Goal: Obtain resource: Download file/media

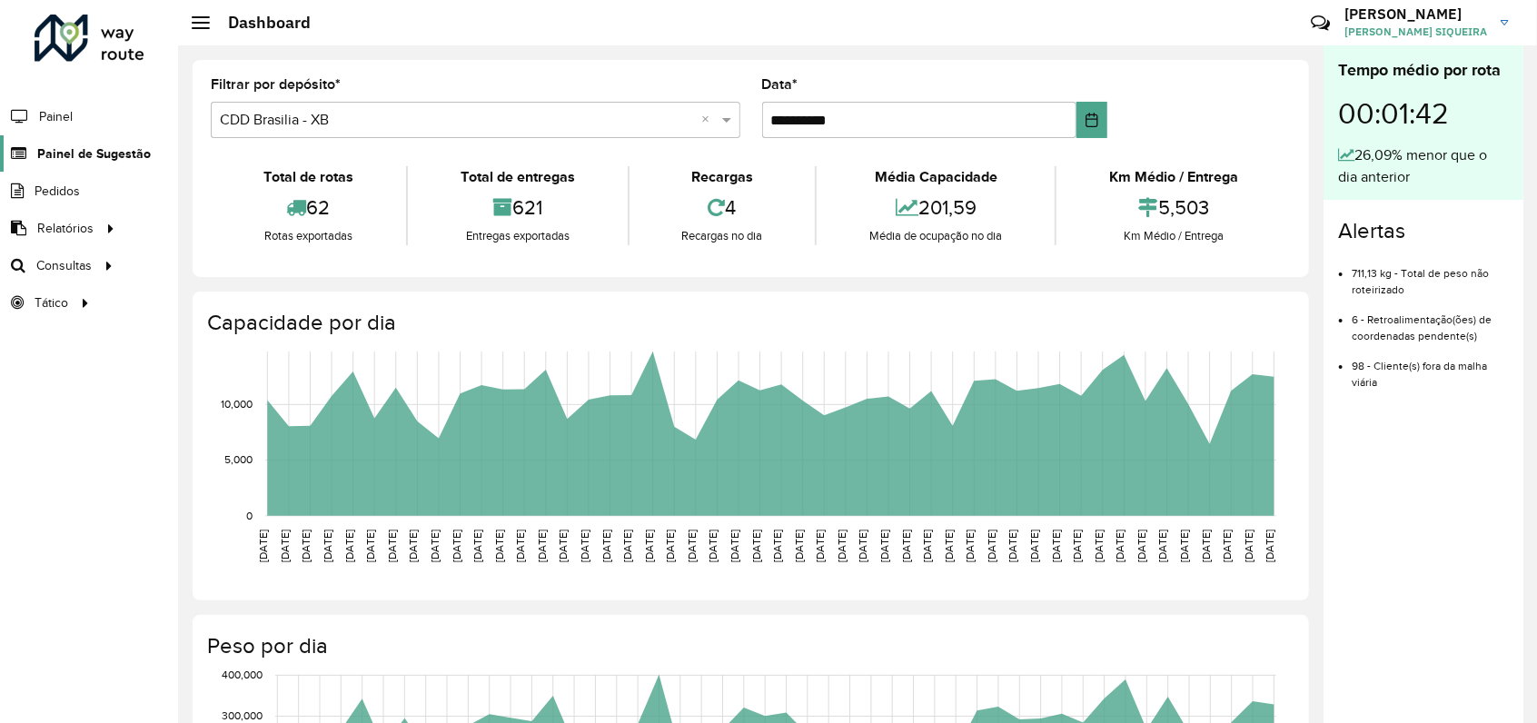
click at [105, 157] on span "Painel de Sugestão" at bounding box center [94, 153] width 114 height 19
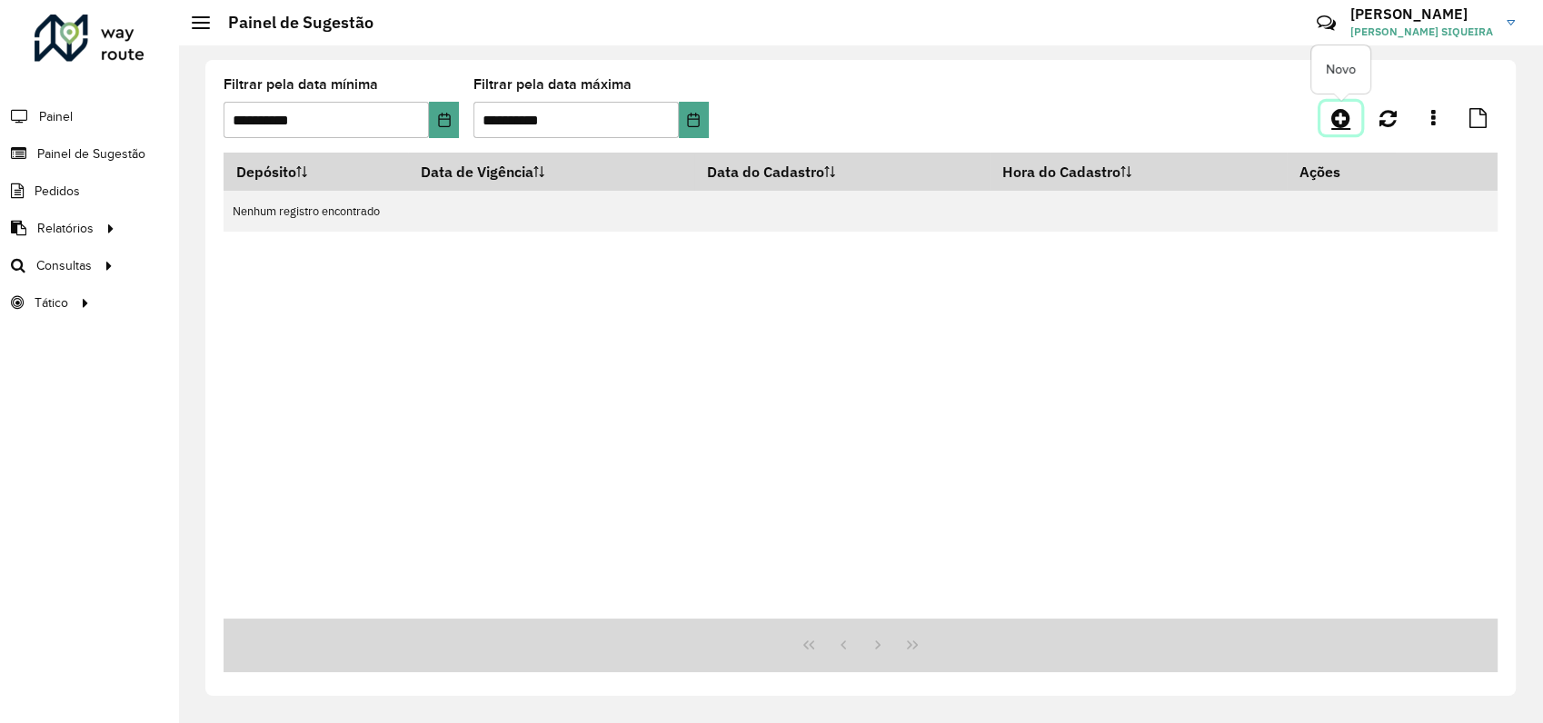
click at [1341, 120] on icon at bounding box center [1340, 118] width 19 height 22
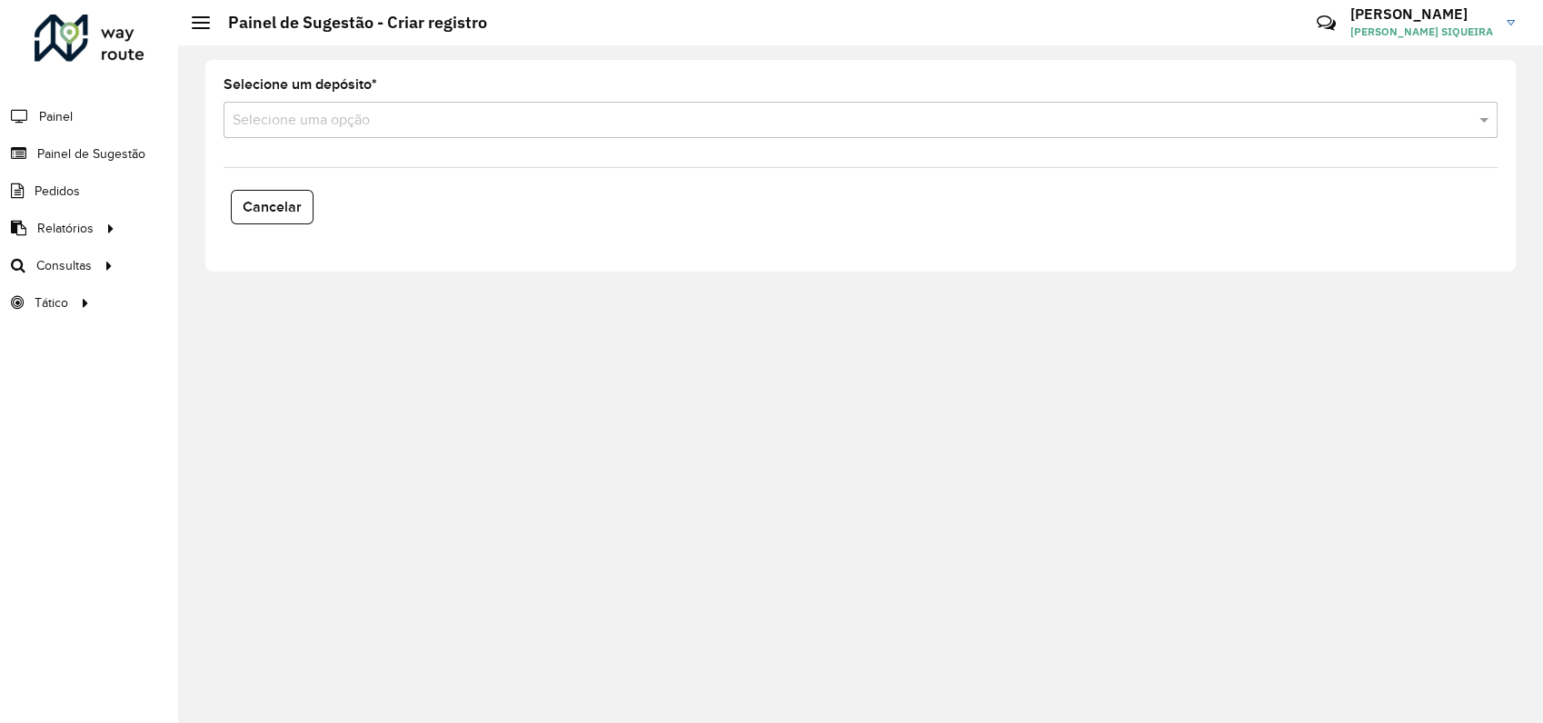
click at [276, 125] on input "text" at bounding box center [842, 121] width 1219 height 22
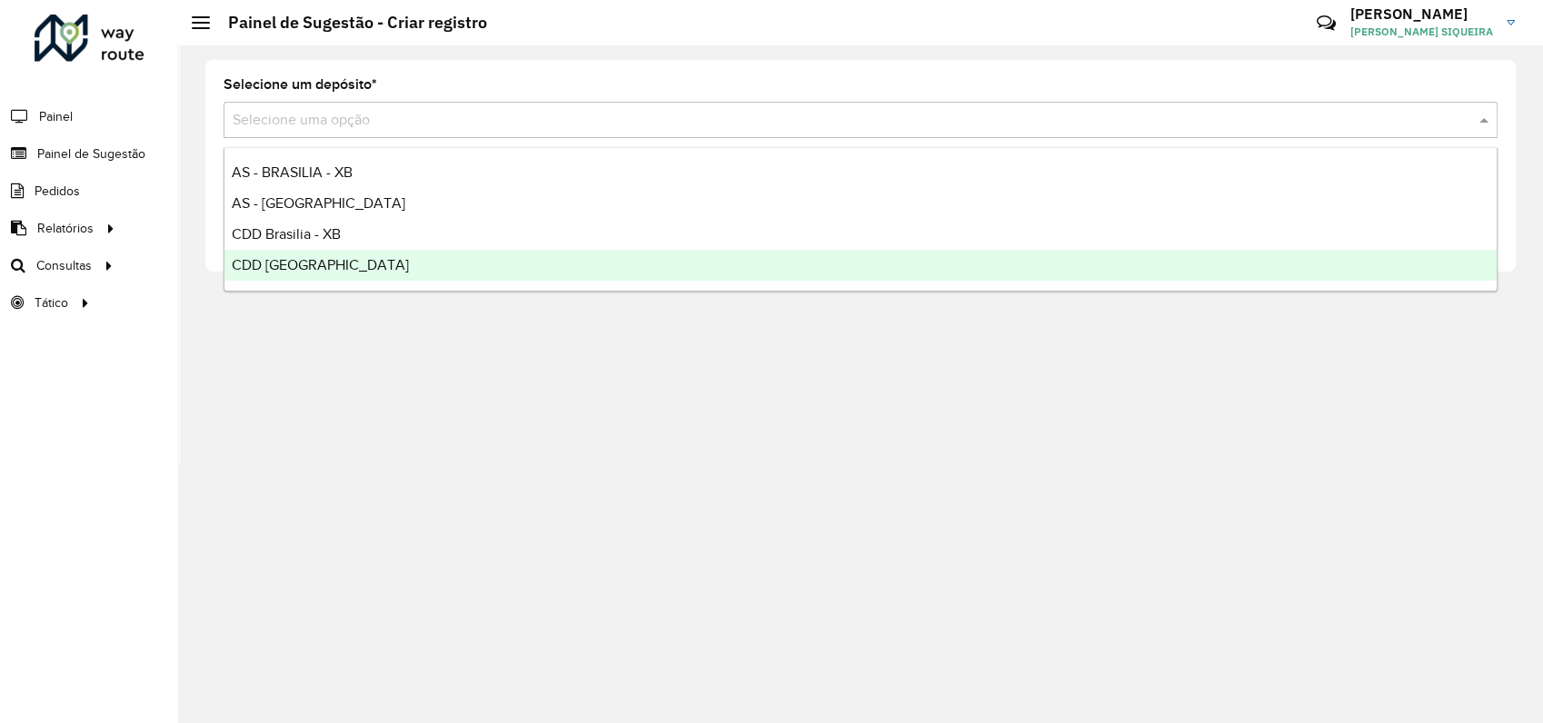
click at [317, 264] on span "CDD [GEOGRAPHIC_DATA]" at bounding box center [320, 264] width 177 height 15
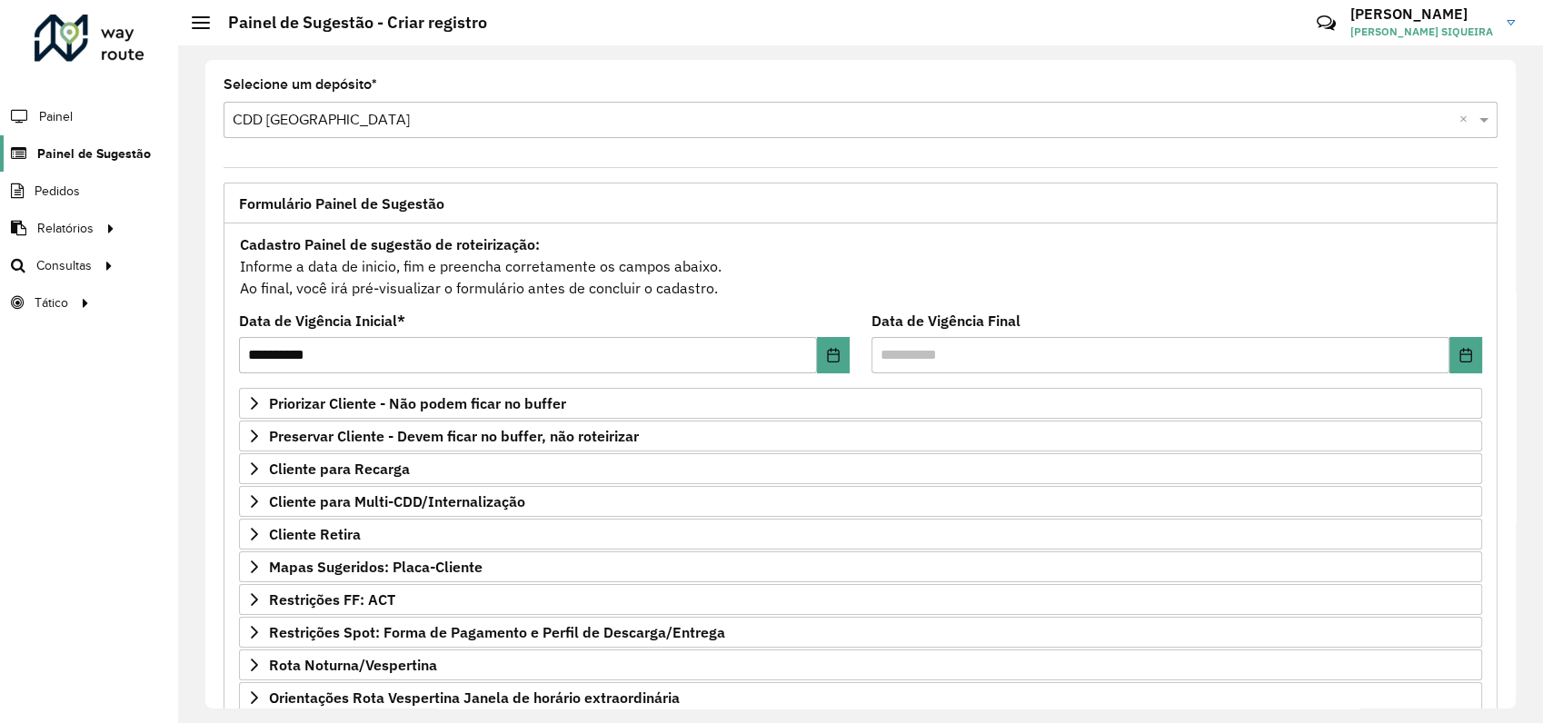
click at [91, 153] on span "Painel de Sugestão" at bounding box center [94, 153] width 114 height 19
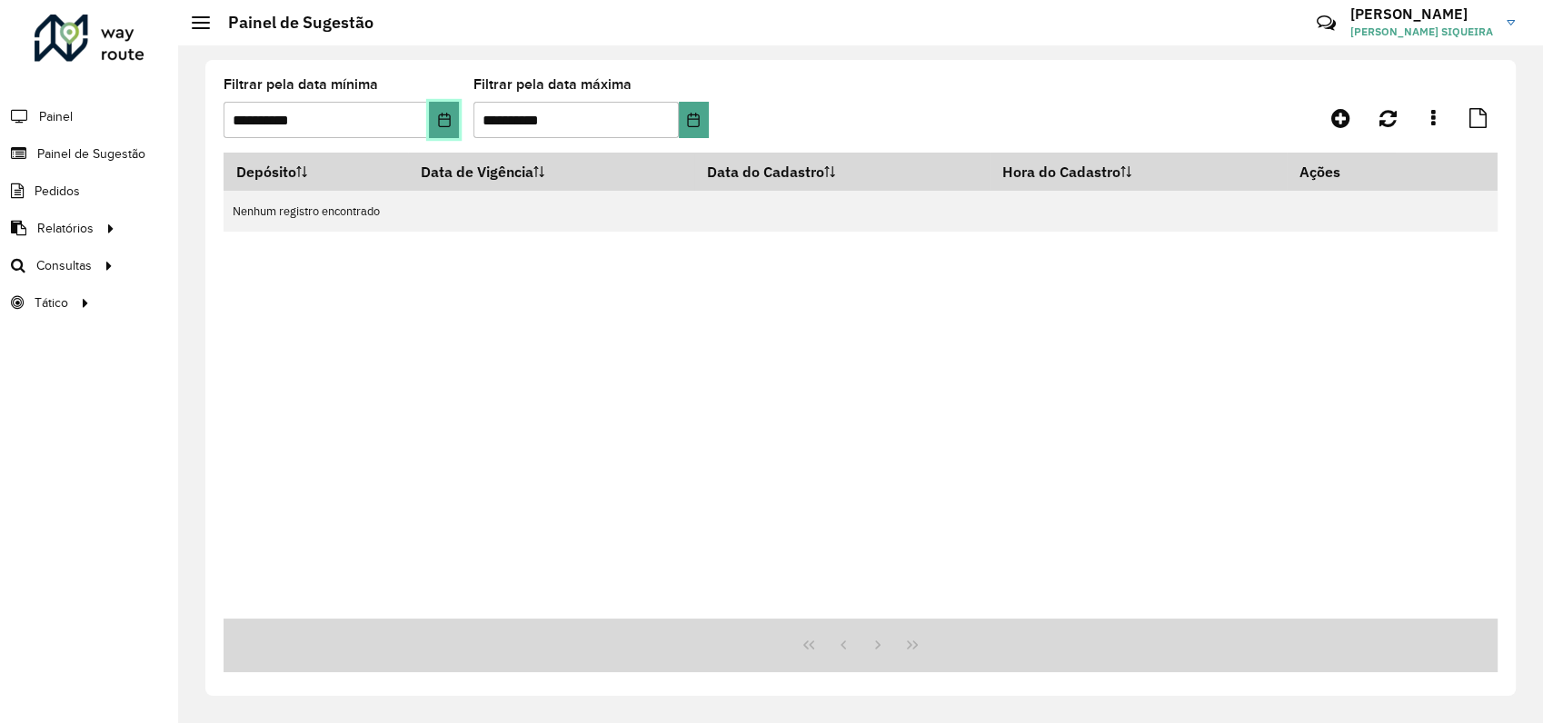
click at [441, 113] on icon "Choose Date" at bounding box center [444, 120] width 15 height 15
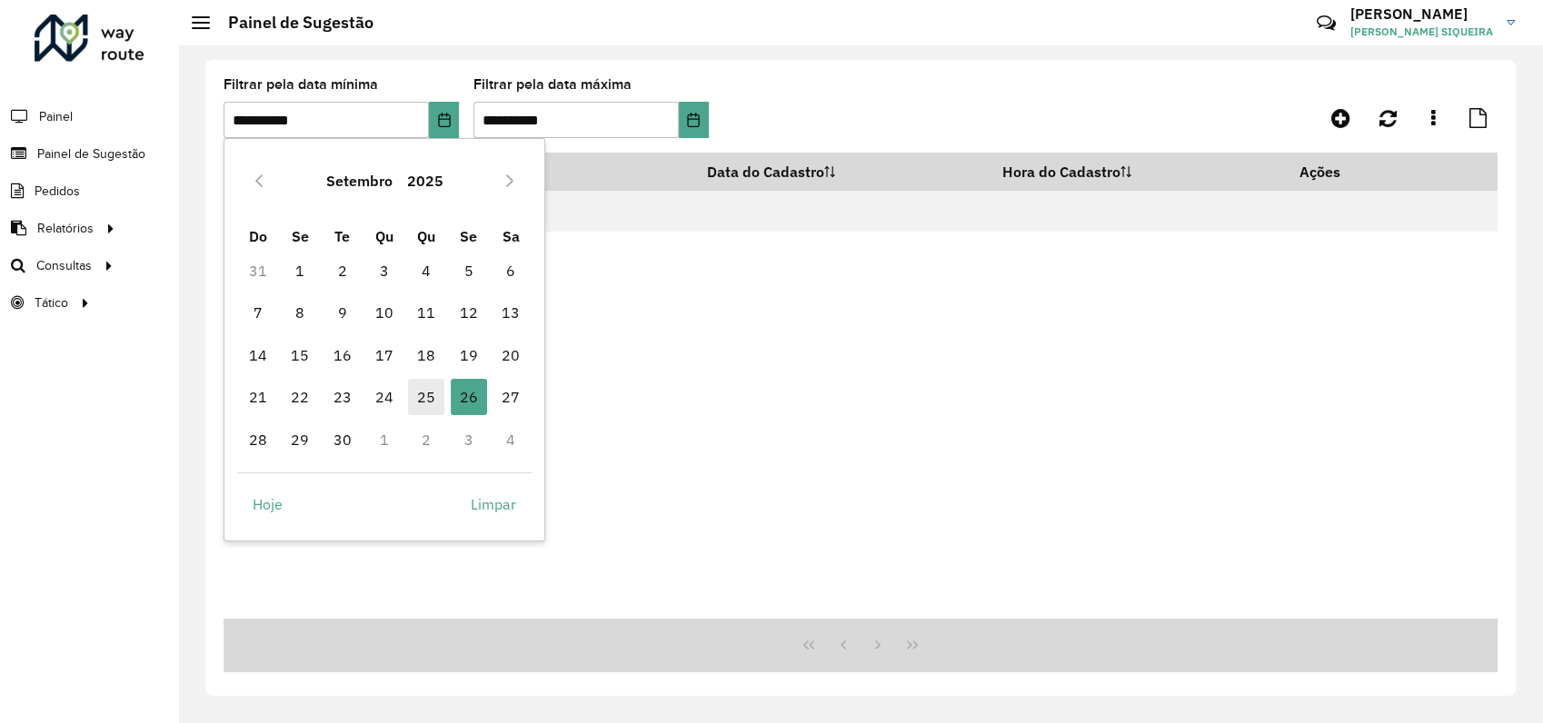
click at [423, 389] on span "25" at bounding box center [426, 397] width 36 height 36
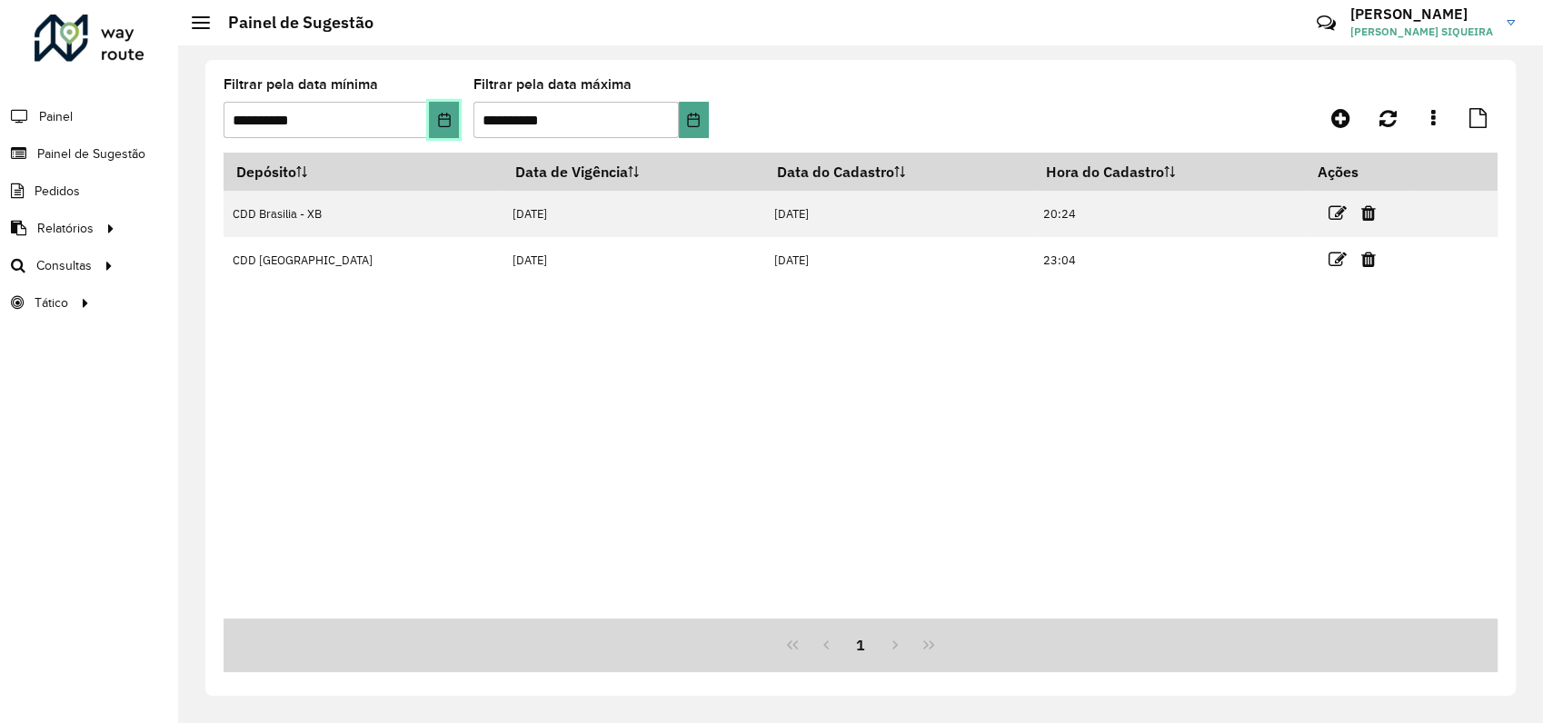
click at [437, 117] on icon "Choose Date" at bounding box center [444, 120] width 15 height 15
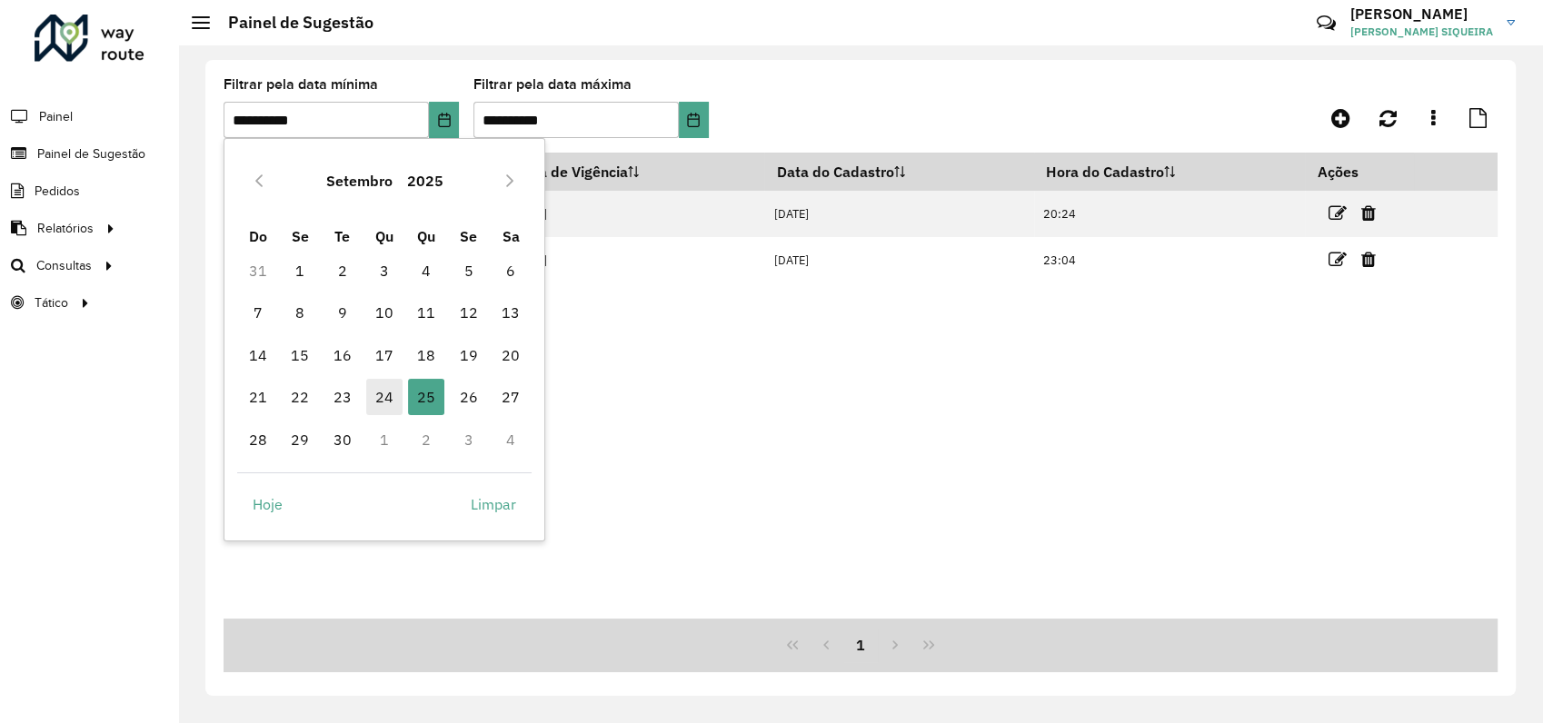
click at [386, 403] on span "24" at bounding box center [384, 397] width 36 height 36
type input "**********"
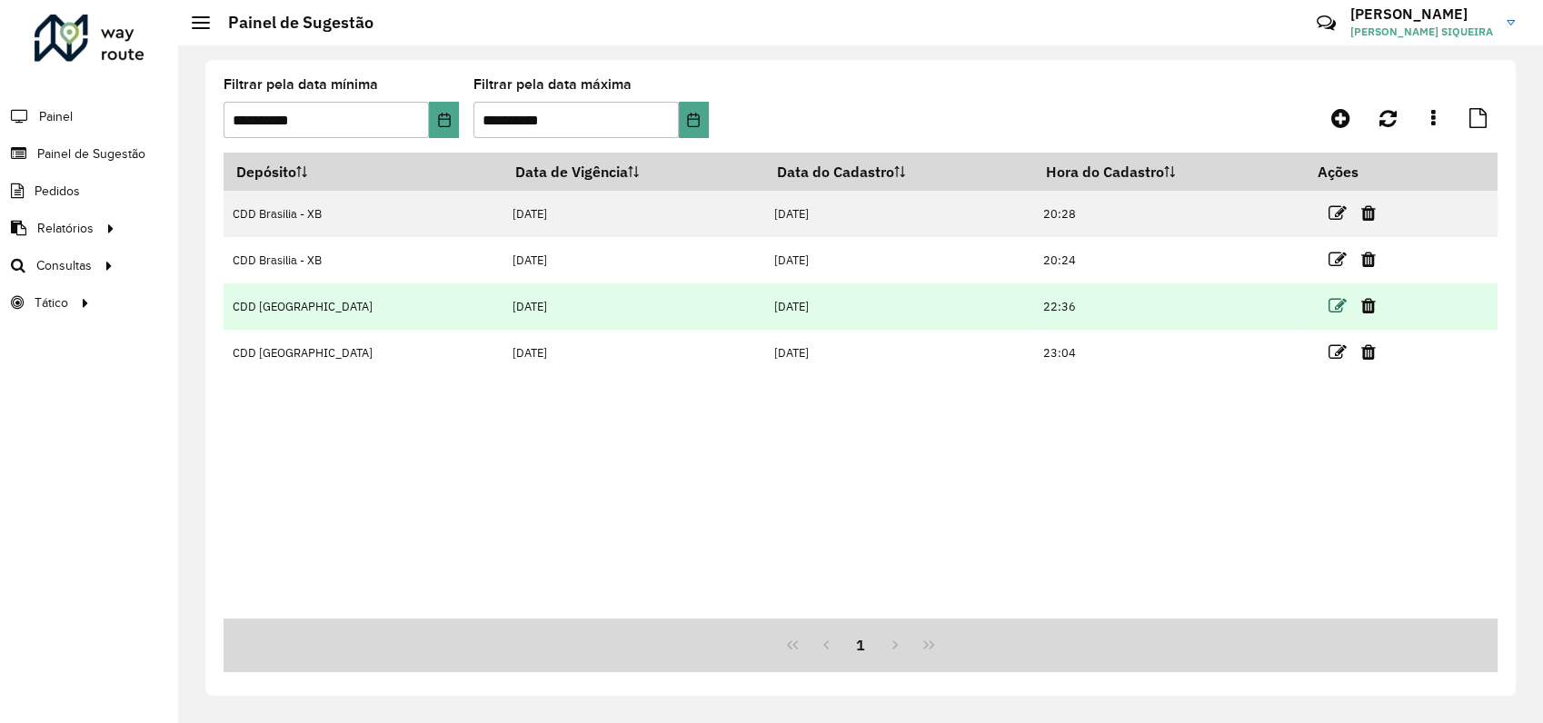
click at [1328, 309] on icon at bounding box center [1337, 306] width 18 height 18
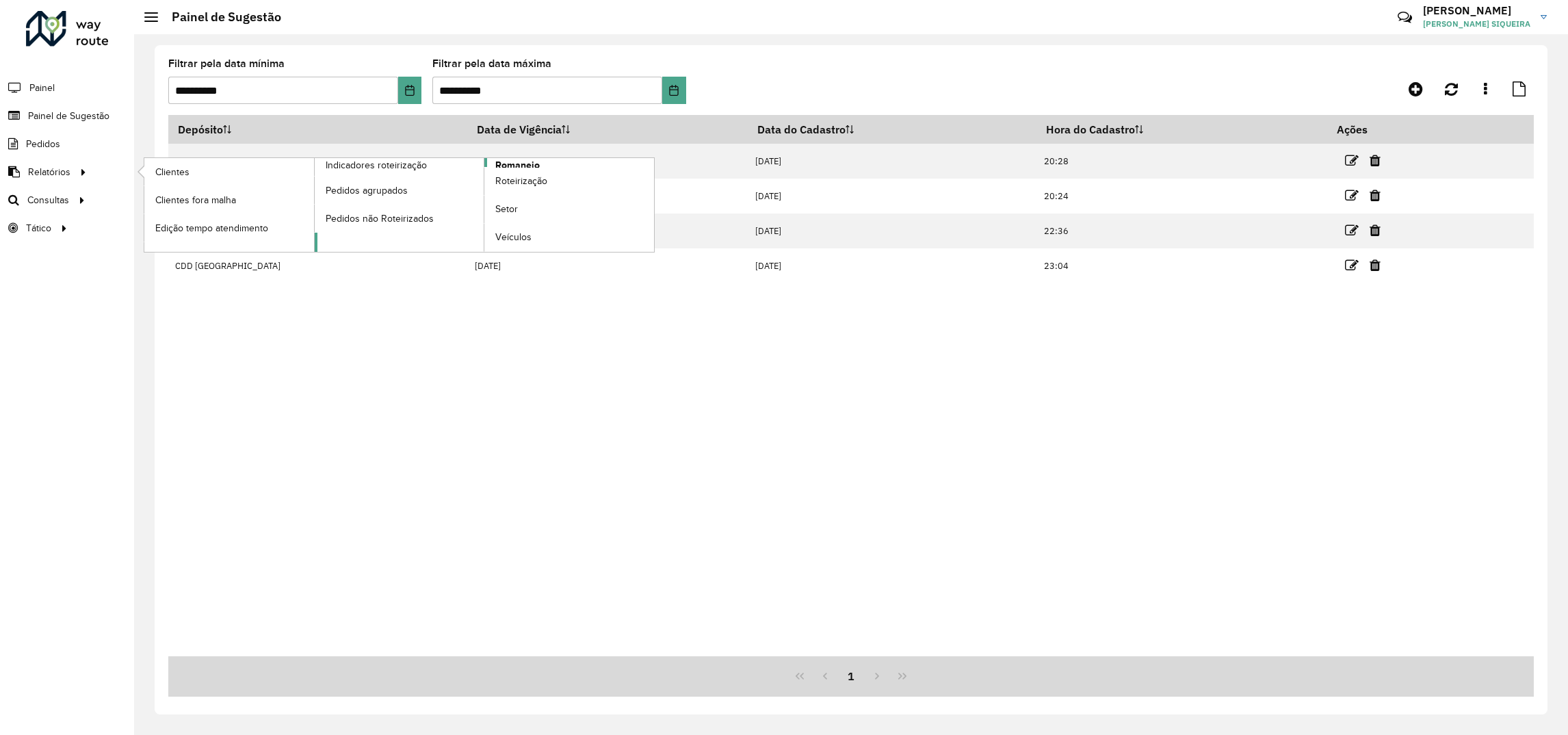
click at [527, 165] on span "Romaneio" at bounding box center [517, 165] width 44 height 14
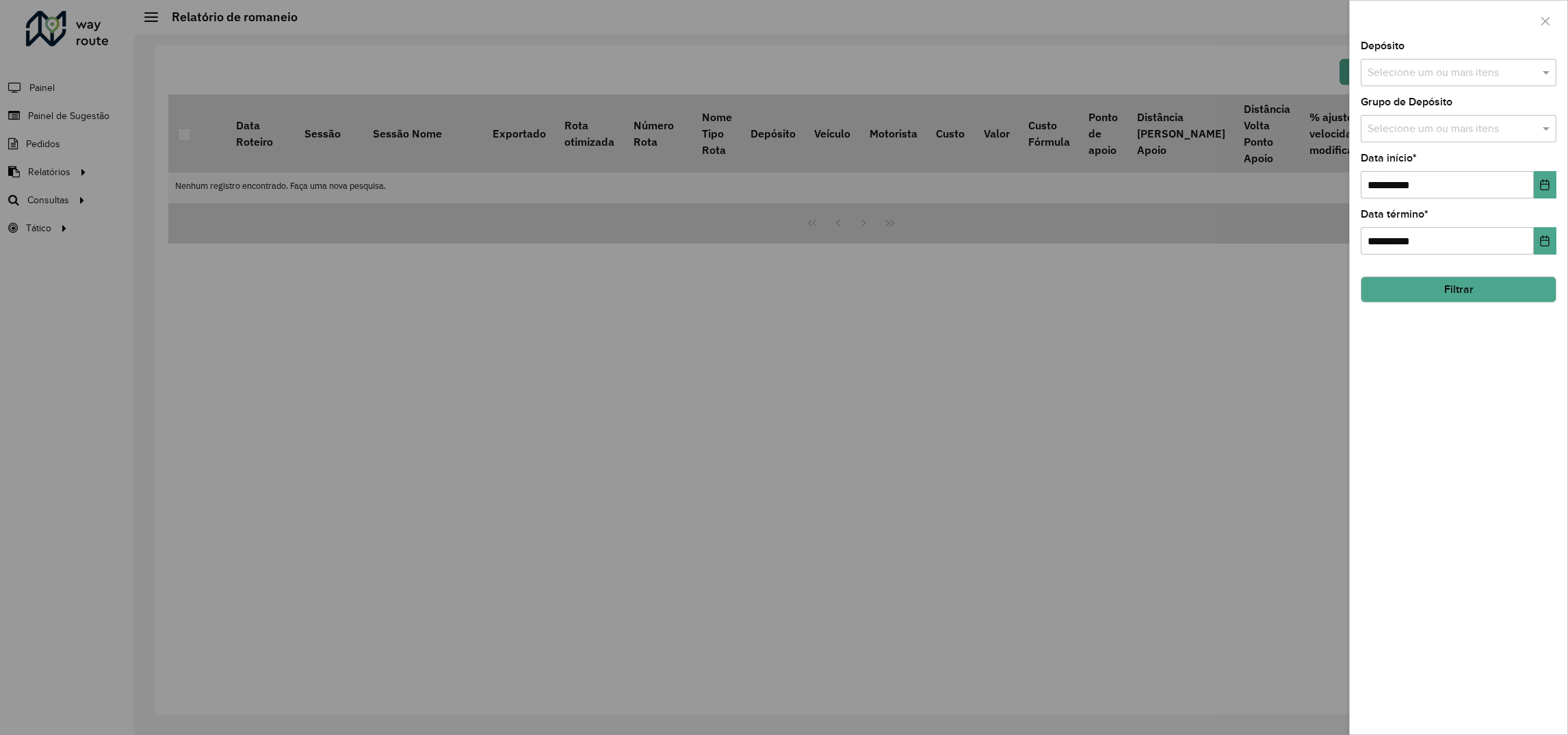
click at [1157, 72] on input "text" at bounding box center [1451, 73] width 175 height 17
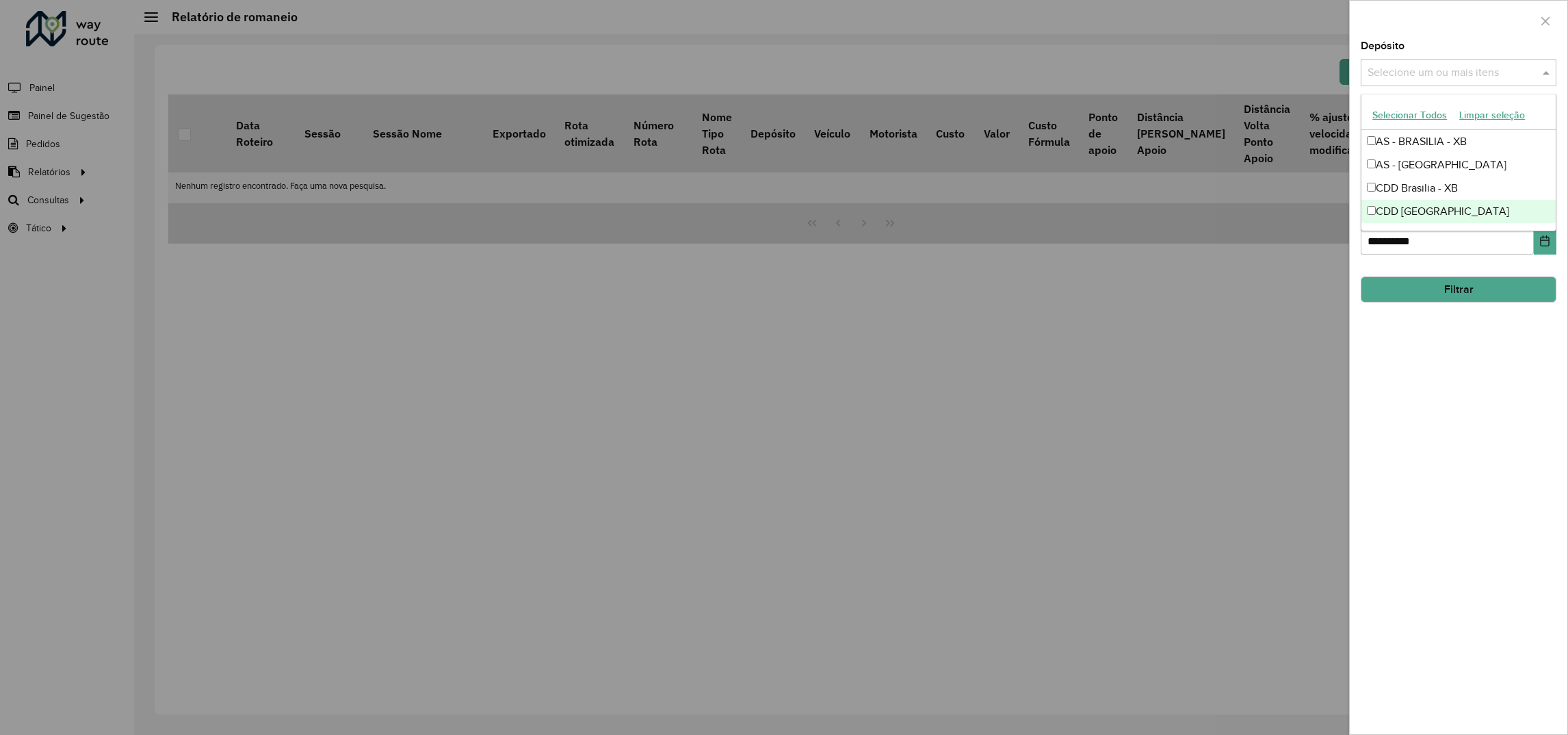
click at [1157, 212] on div "CDD [GEOGRAPHIC_DATA]" at bounding box center [1458, 211] width 194 height 23
click at [1157, 368] on div "**********" at bounding box center [1458, 388] width 218 height 693
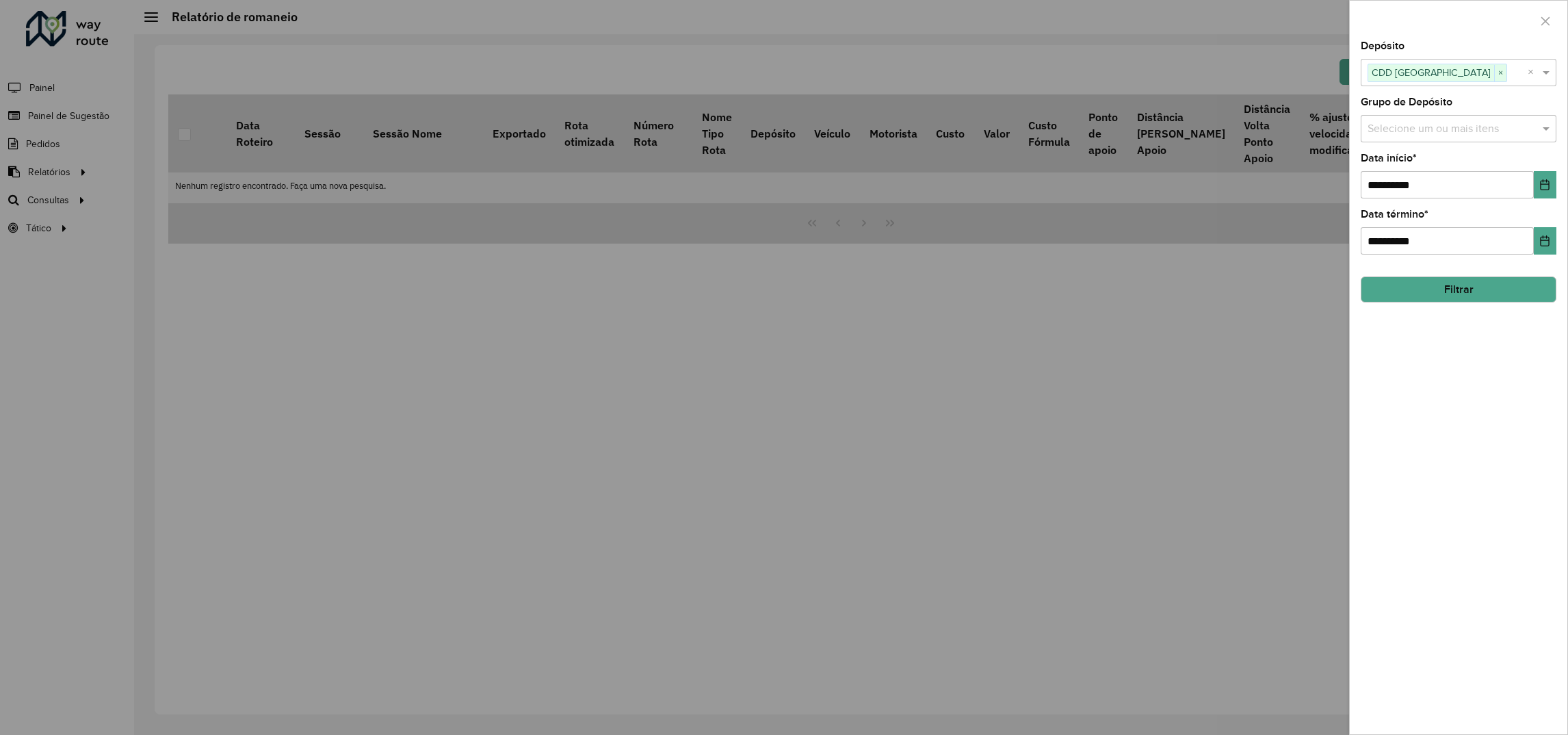
click at [1157, 295] on button "Filtrar" at bounding box center [1458, 289] width 196 height 26
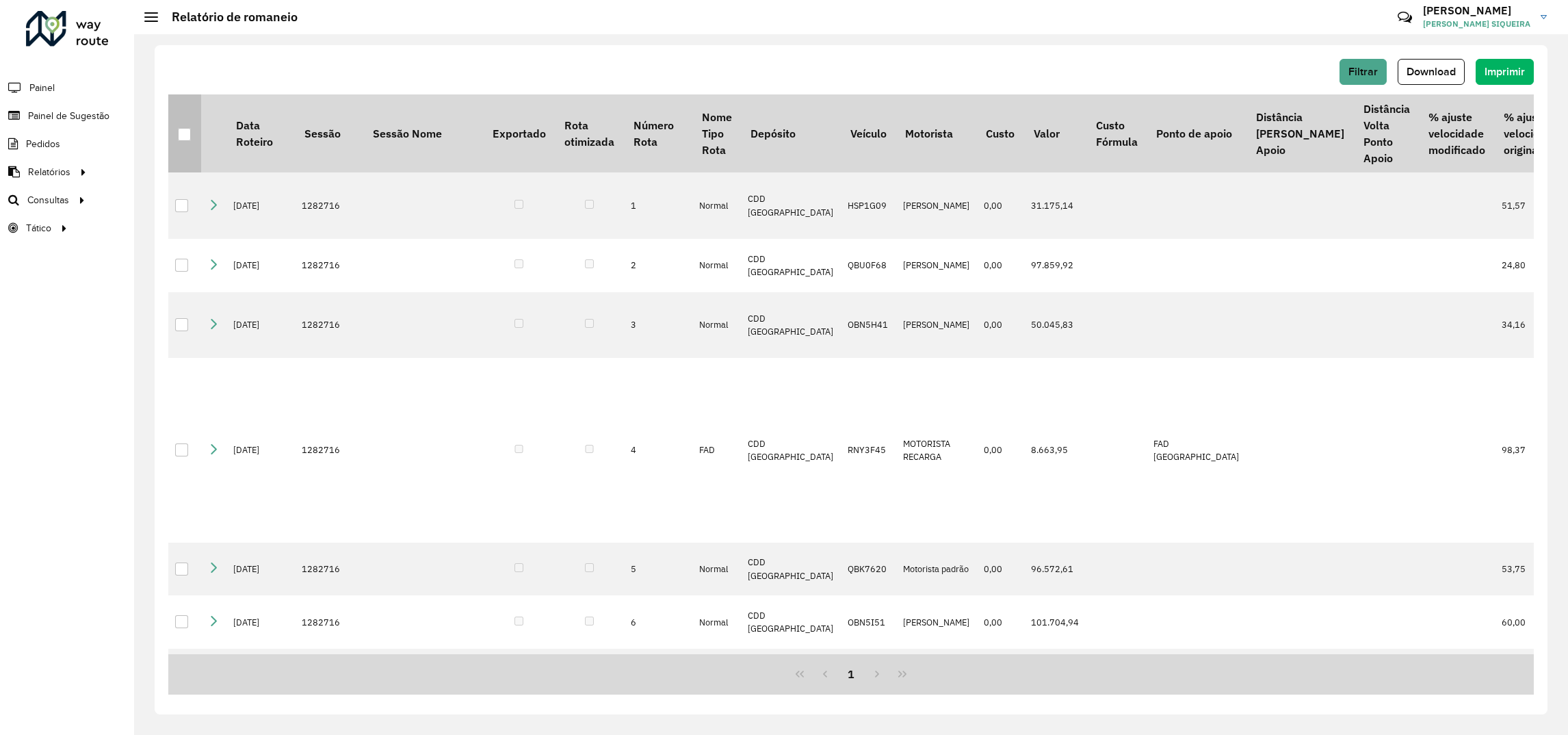
click at [186, 131] on div at bounding box center [184, 134] width 13 height 13
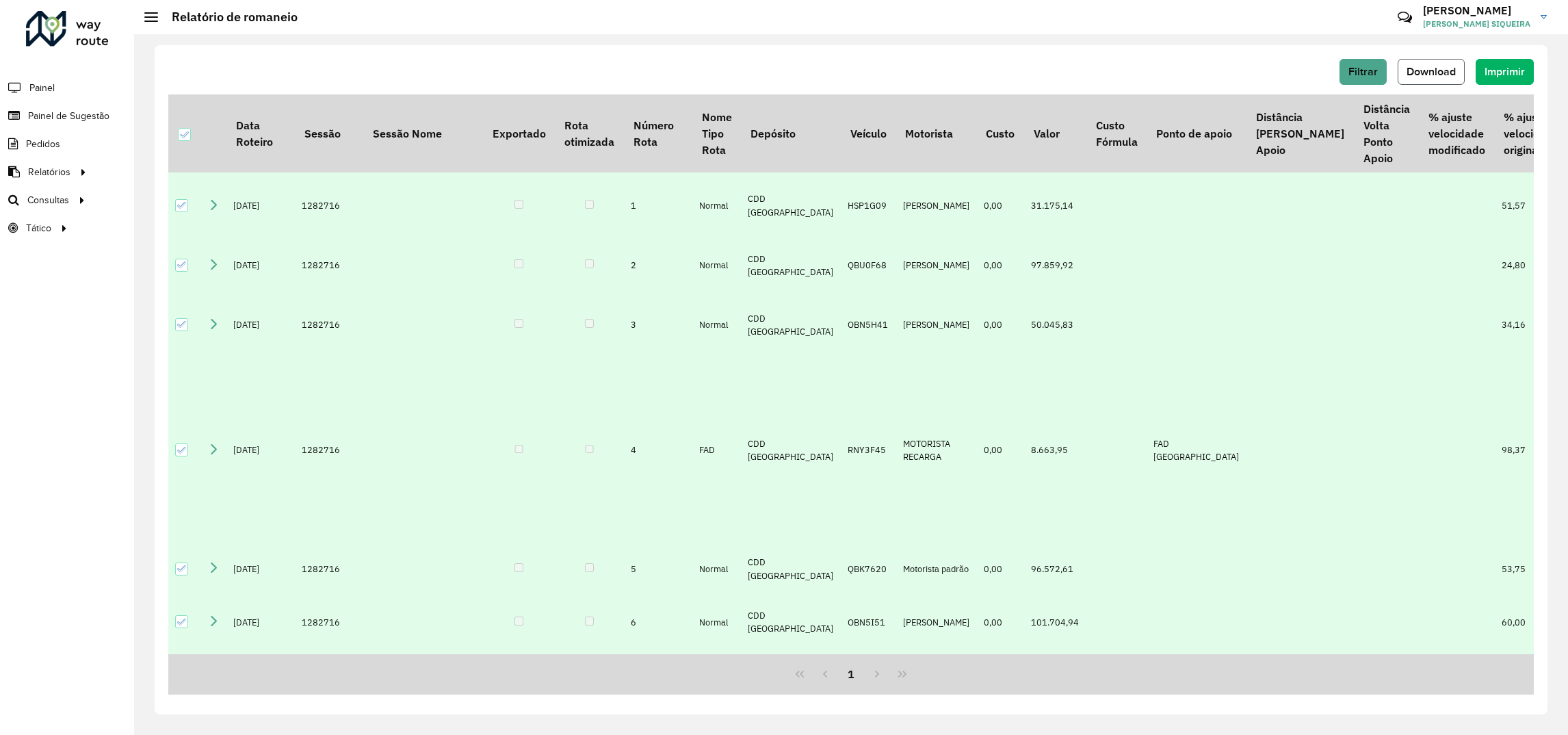
click at [1157, 71] on span "Download" at bounding box center [1430, 71] width 49 height 11
